Goal: Task Accomplishment & Management: Manage account settings

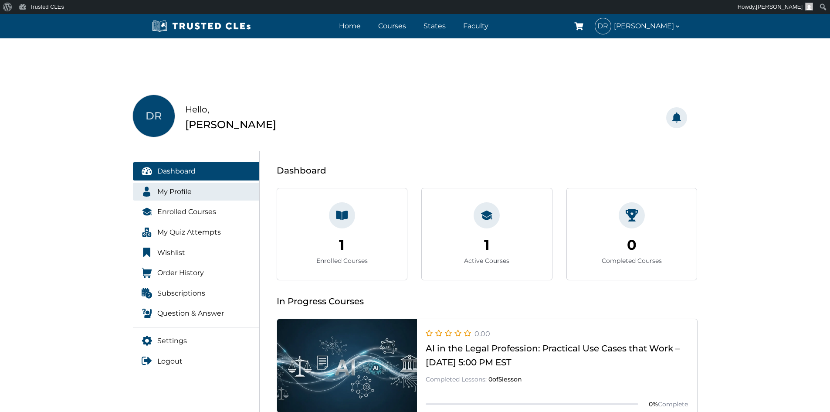
click at [192, 194] on link "My Profile" at bounding box center [196, 192] width 127 height 18
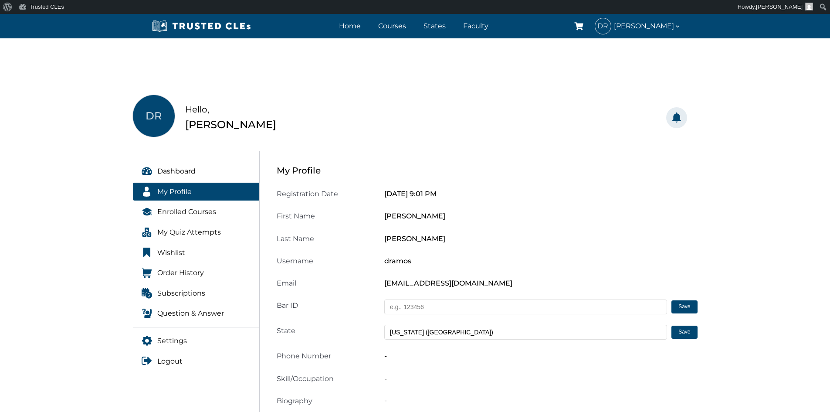
click at [477, 309] on input "text" at bounding box center [525, 306] width 283 height 15
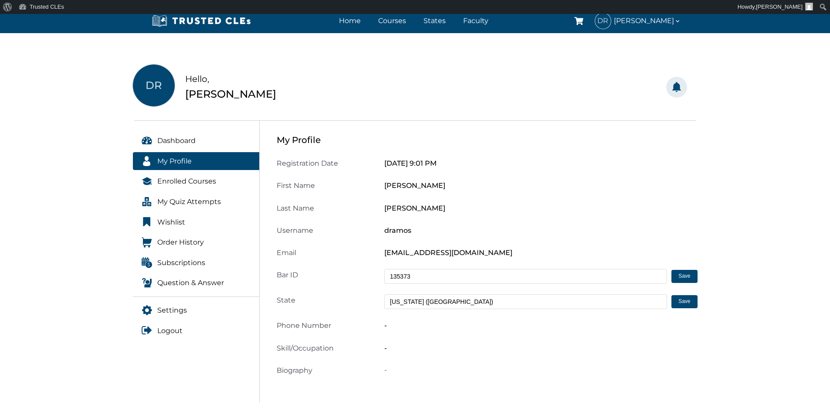
scroll to position [87, 0]
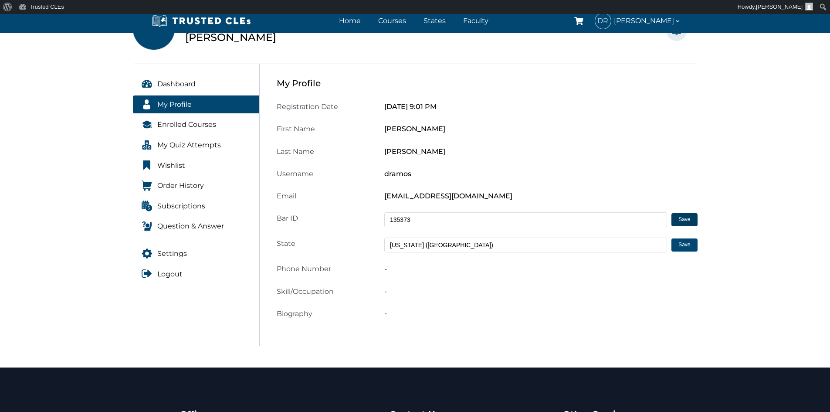
type input "135373"
click at [689, 215] on button "Save" at bounding box center [684, 219] width 26 height 13
click at [185, 124] on span "Enrolled Courses" at bounding box center [186, 124] width 59 height 11
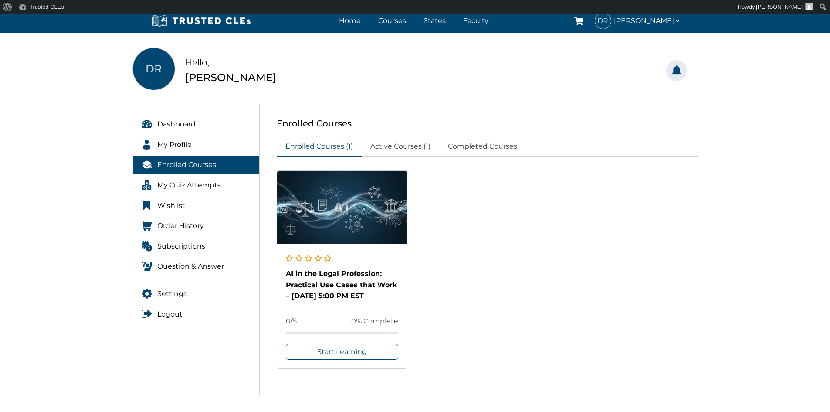
scroll to position [44, 0]
